Goal: Task Accomplishment & Management: Manage account settings

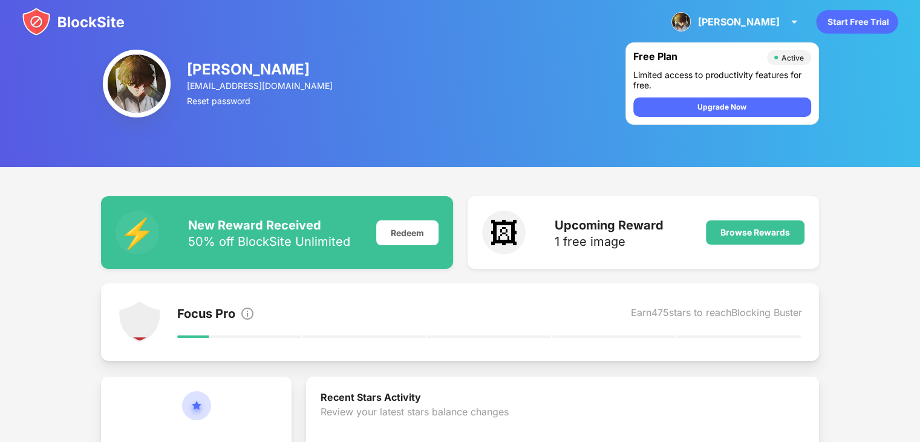
click at [411, 126] on div "Joel k Jinjo joelkjinjo@gmail.com Reset password Free Plan Active Limited acces…" at bounding box center [460, 83] width 920 height 167
click at [787, 16] on img at bounding box center [794, 22] width 15 height 15
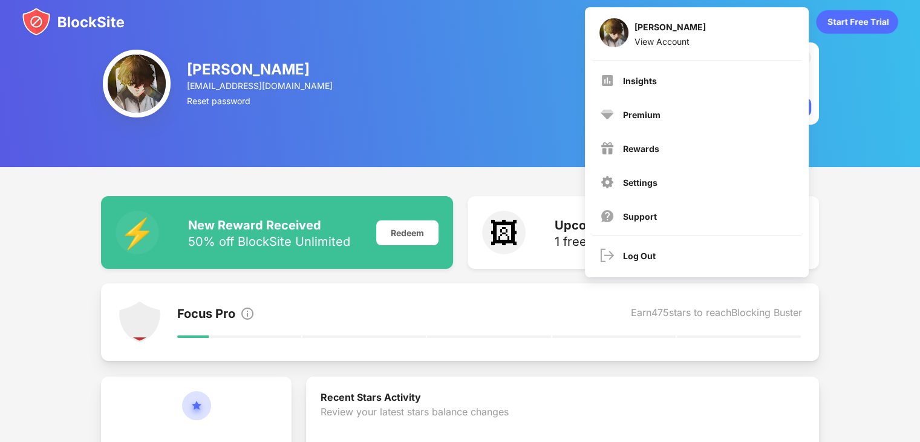
click at [532, 69] on div "Joel k Jinjo joelkjinjo@gmail.com Reset password Free Plan Active Limited acces…" at bounding box center [460, 83] width 920 height 167
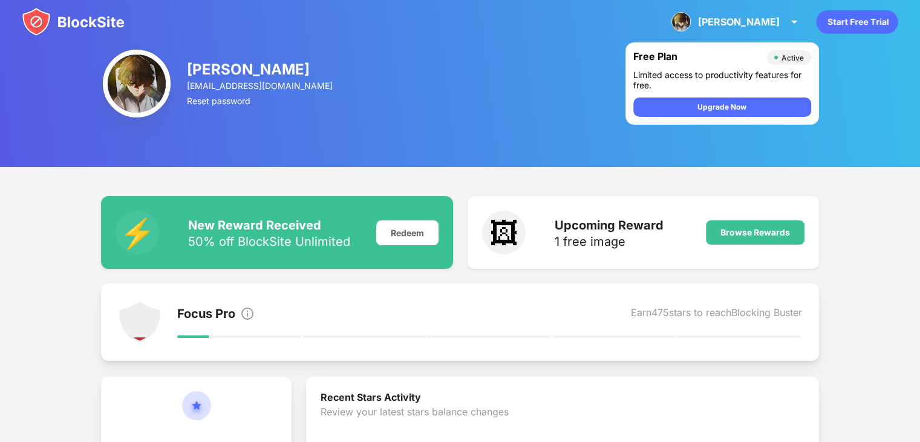
click at [94, 23] on img at bounding box center [73, 21] width 103 height 29
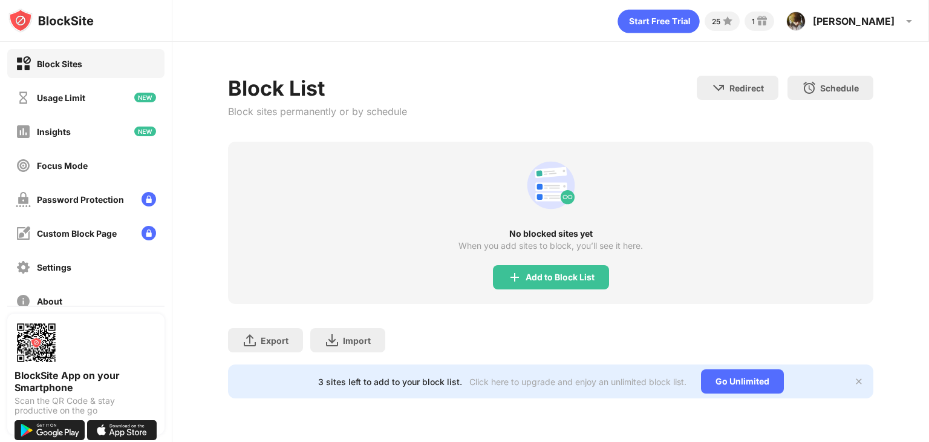
click at [491, 277] on div "No blocked sites yet When you add sites to block, you’ll see it here. Add to Bl…" at bounding box center [551, 223] width 646 height 162
click at [502, 275] on div "Add to Block List" at bounding box center [551, 277] width 116 height 24
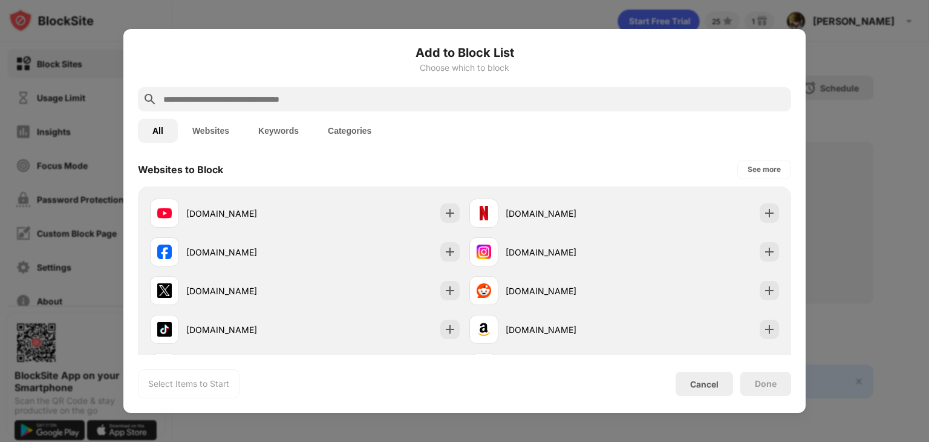
scroll to position [177, 0]
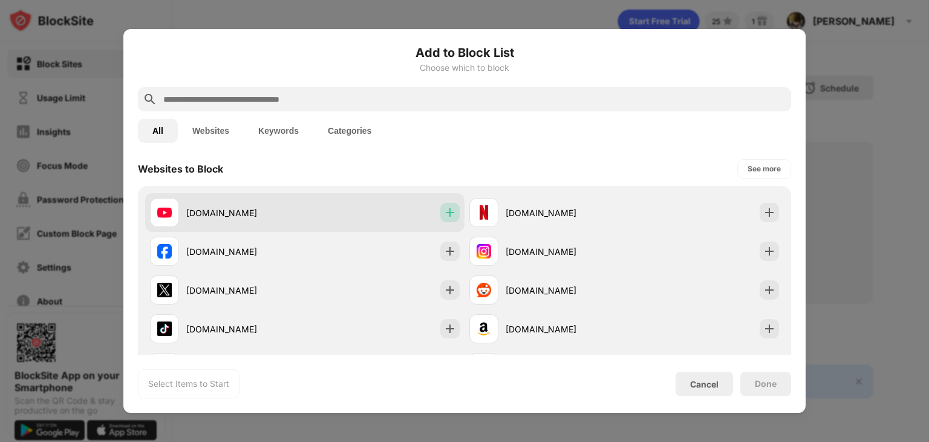
click at [444, 211] on img at bounding box center [450, 212] width 12 height 12
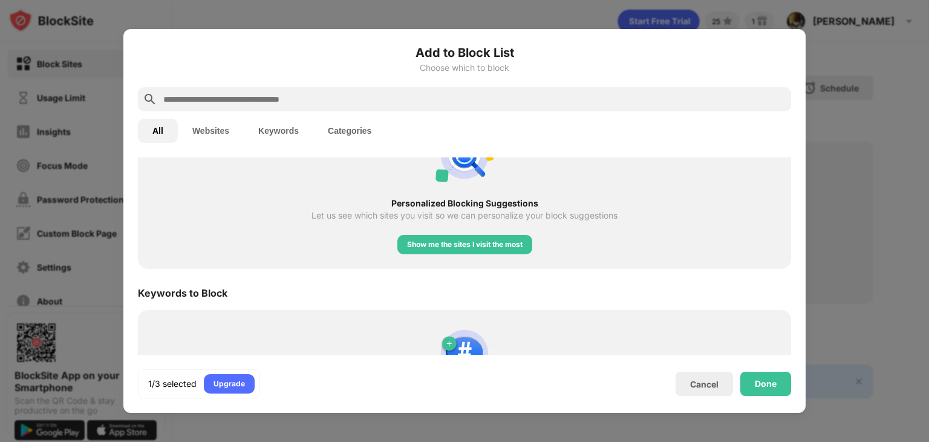
scroll to position [510, 0]
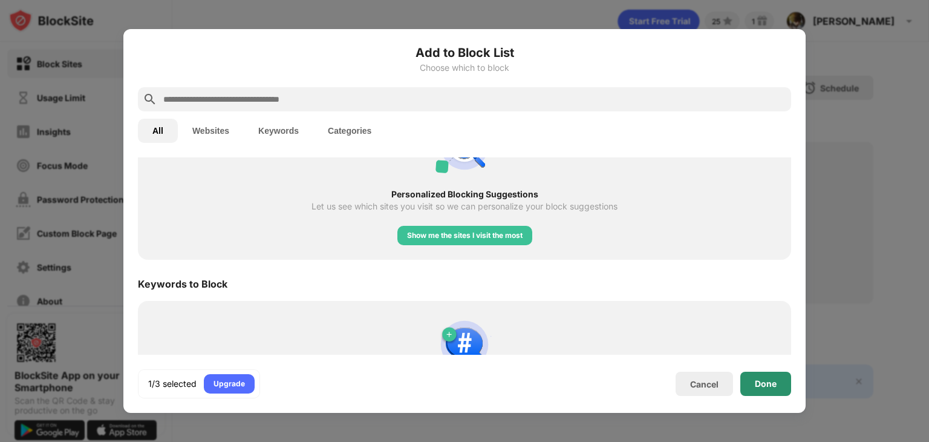
click at [765, 379] on div "Done" at bounding box center [766, 384] width 22 height 10
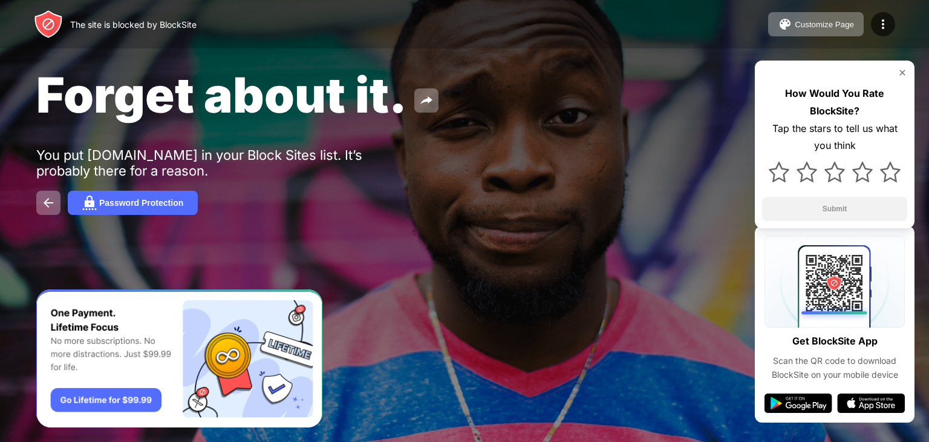
click at [811, 16] on button "Customize Page" at bounding box center [816, 24] width 96 height 24
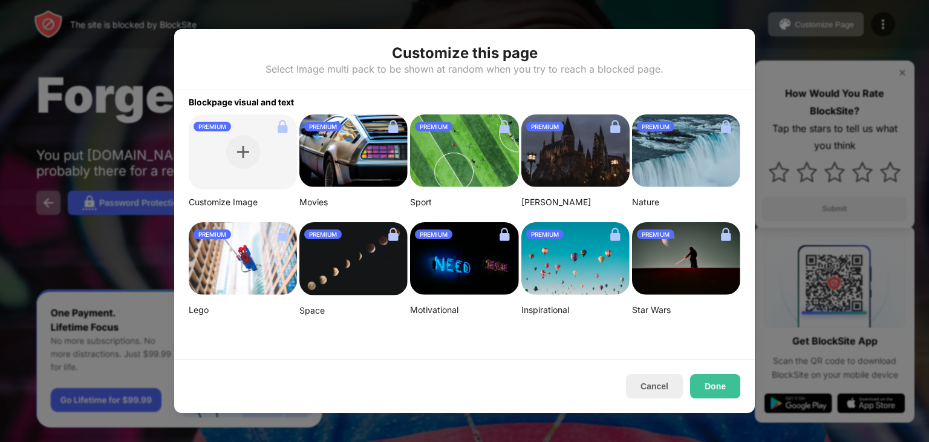
click at [794, 24] on div at bounding box center [464, 221] width 929 height 442
